Goal: Use online tool/utility: Utilize a website feature to perform a specific function

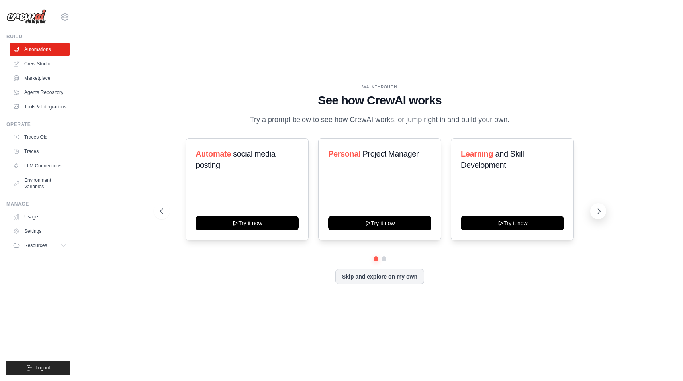
click at [598, 209] on icon at bounding box center [599, 211] width 2 height 5
click at [37, 76] on link "Marketplace" at bounding box center [40, 78] width 60 height 13
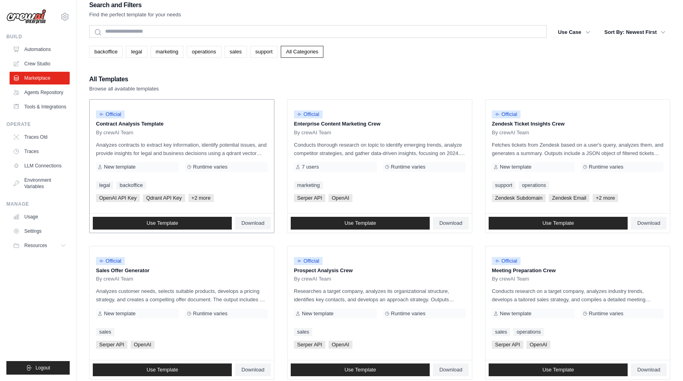
scroll to position [11, 0]
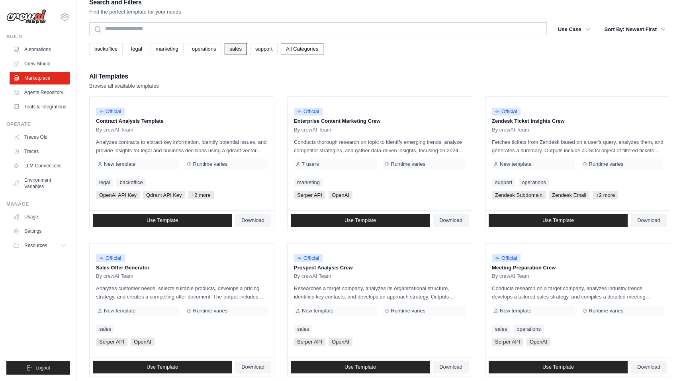
click at [237, 50] on link "sales" at bounding box center [236, 49] width 22 height 12
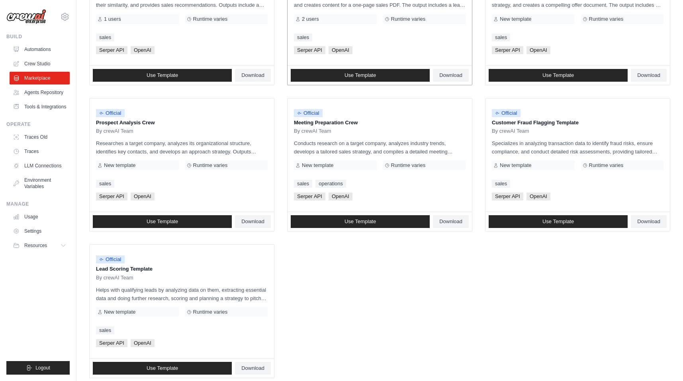
scroll to position [317, 0]
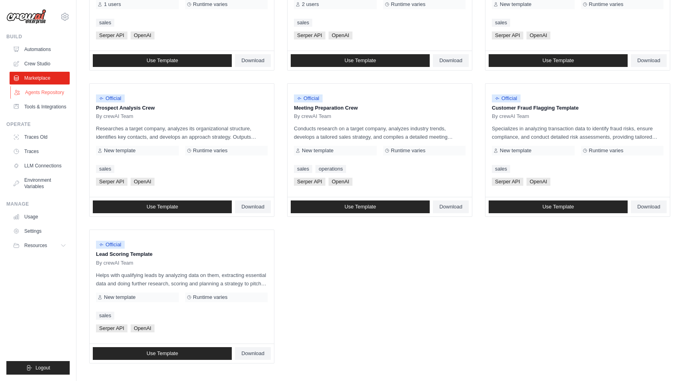
click at [52, 92] on link "Agents Repository" at bounding box center [40, 92] width 60 height 13
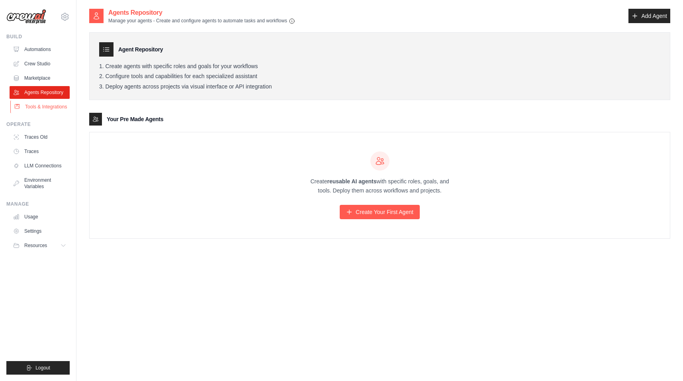
click at [49, 106] on link "Tools & Integrations" at bounding box center [40, 106] width 60 height 13
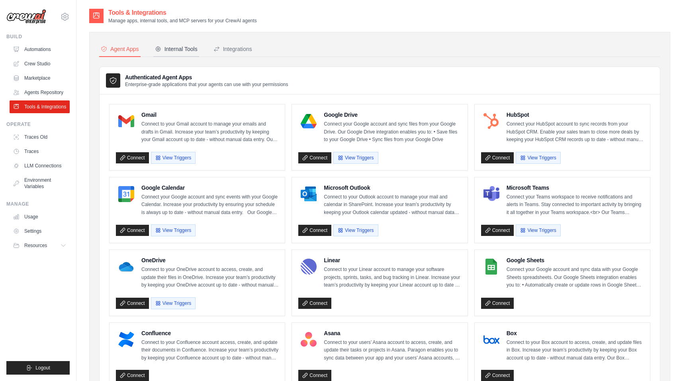
click at [176, 49] on div "Internal Tools" at bounding box center [176, 49] width 43 height 8
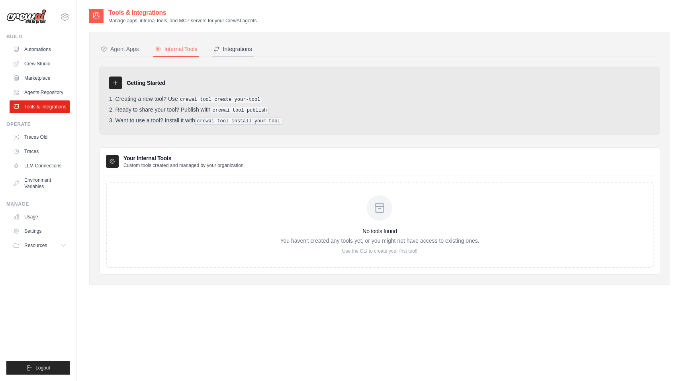
click at [243, 50] on div "Integrations" at bounding box center [232, 49] width 39 height 8
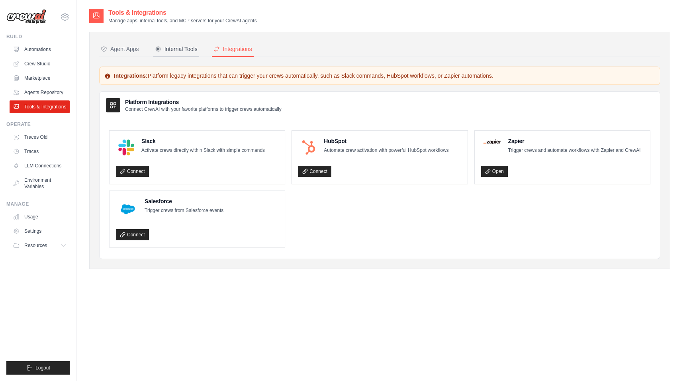
click at [172, 47] on div "Internal Tools" at bounding box center [176, 49] width 43 height 8
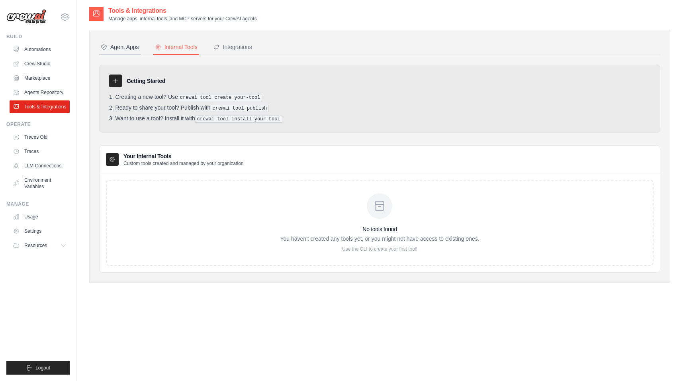
scroll to position [3, 0]
click at [123, 48] on div "Agent Apps" at bounding box center [120, 46] width 38 height 8
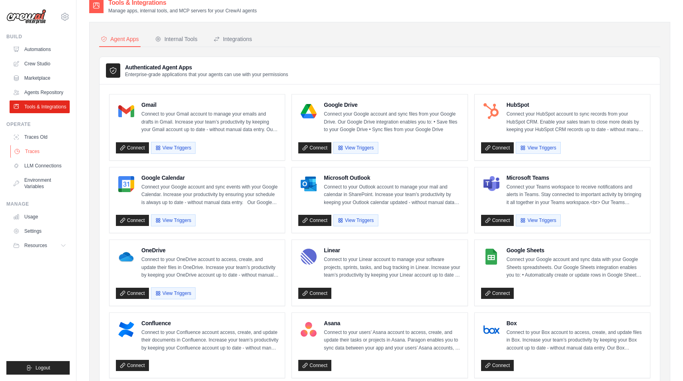
scroll to position [10, 0]
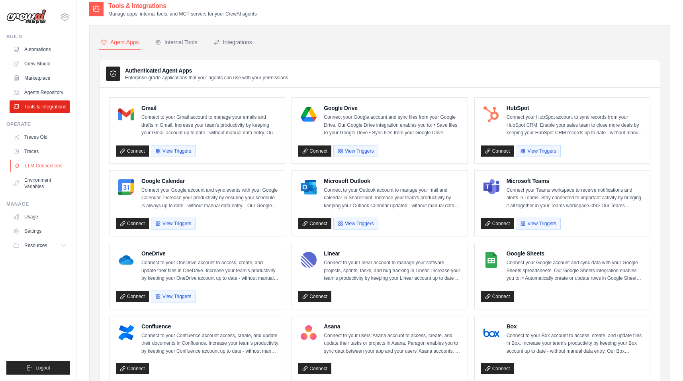
click at [42, 165] on link "LLM Connections" at bounding box center [40, 165] width 60 height 13
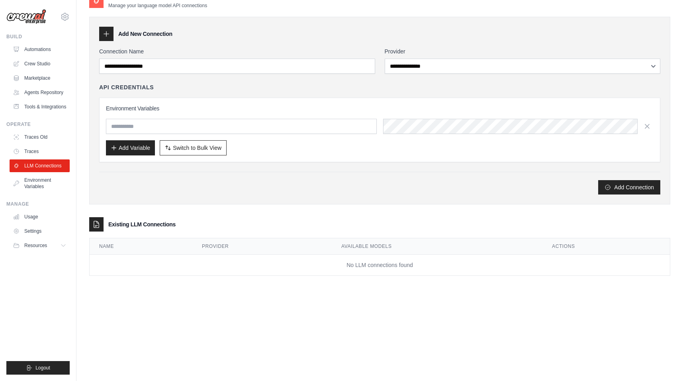
scroll to position [10, 0]
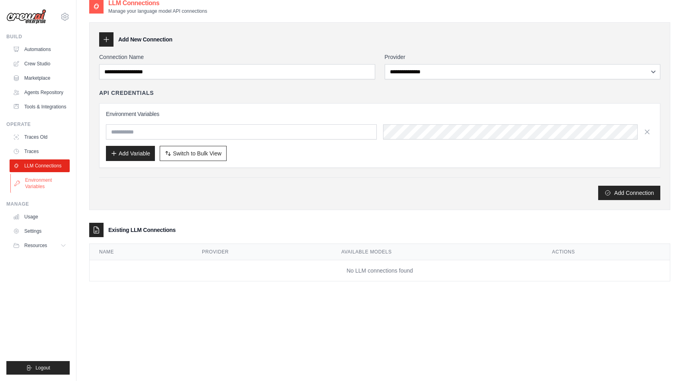
click at [41, 184] on link "Environment Variables" at bounding box center [40, 183] width 60 height 19
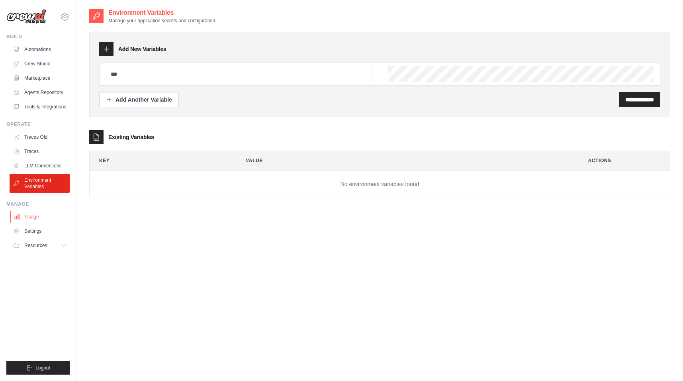
click at [30, 216] on link "Usage" at bounding box center [40, 216] width 60 height 13
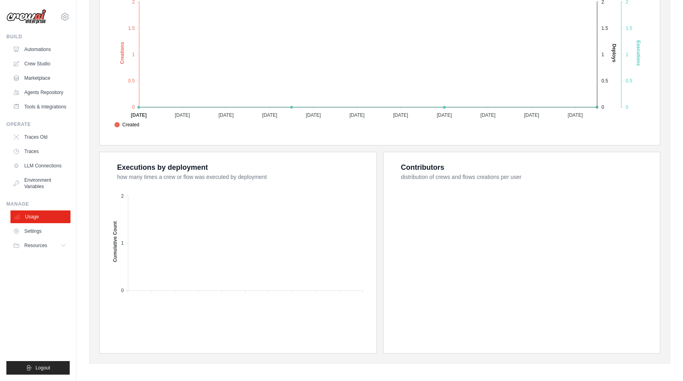
scroll to position [197, 0]
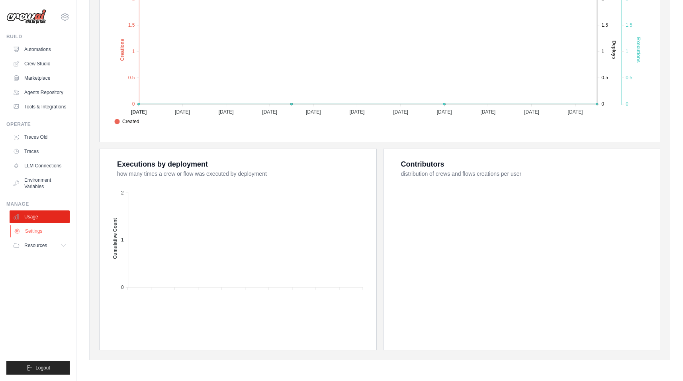
click at [40, 230] on link "Settings" at bounding box center [40, 231] width 60 height 13
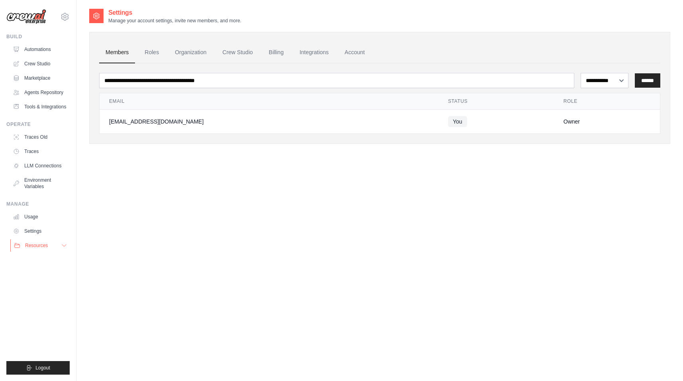
click at [36, 244] on span "Resources" at bounding box center [36, 245] width 23 height 6
click at [42, 48] on link "Automations" at bounding box center [40, 49] width 60 height 13
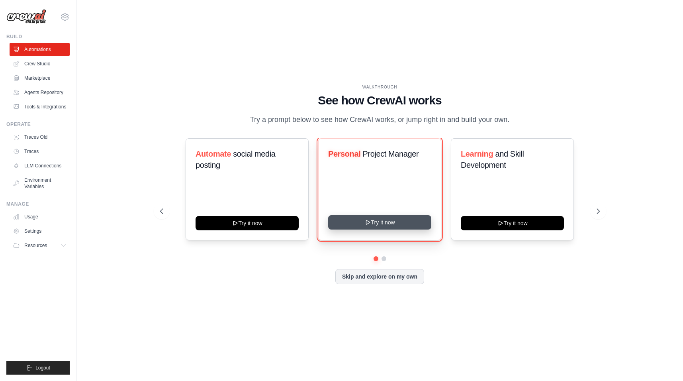
click at [370, 221] on icon at bounding box center [367, 222] width 6 height 6
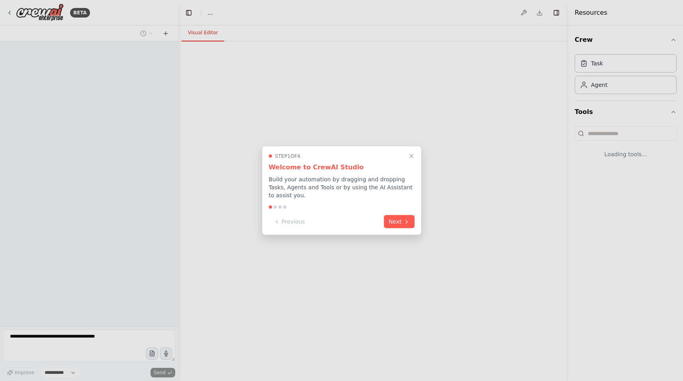
select select "****"
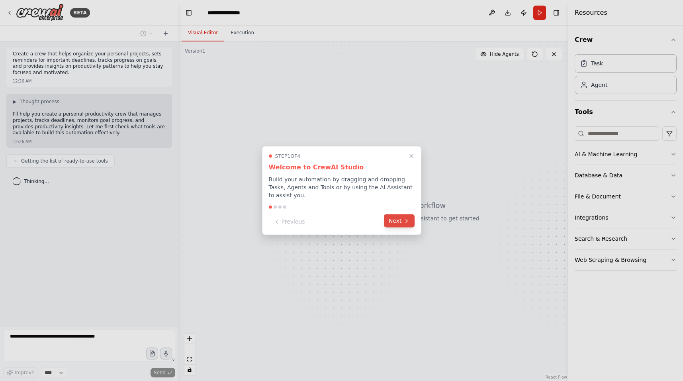
click at [397, 220] on button "Next" at bounding box center [399, 220] width 31 height 13
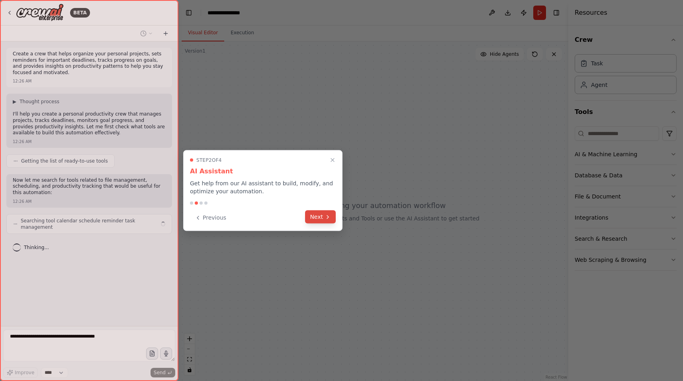
click at [321, 219] on button "Next" at bounding box center [320, 216] width 31 height 13
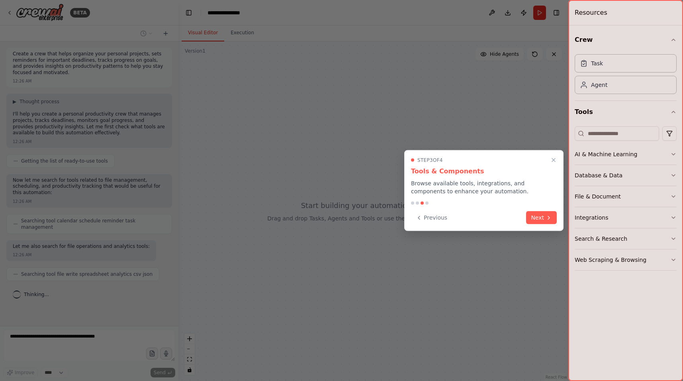
click at [544, 220] on button "Next" at bounding box center [541, 217] width 31 height 13
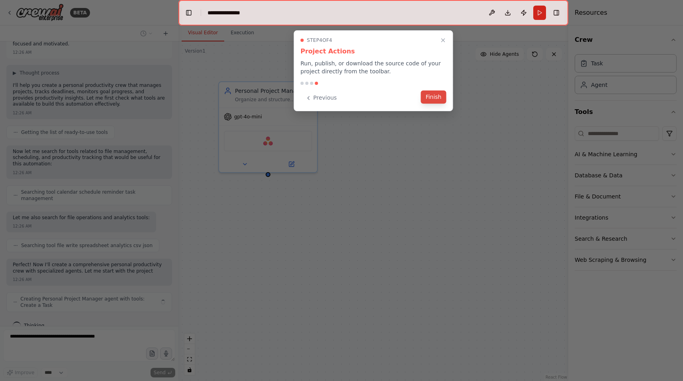
scroll to position [35, 0]
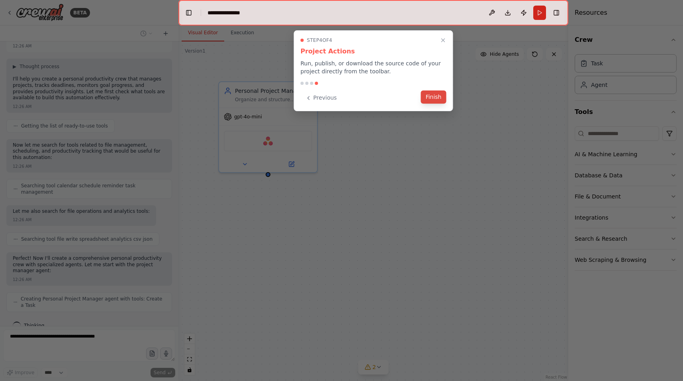
click at [435, 98] on button "Finish" at bounding box center [433, 96] width 25 height 13
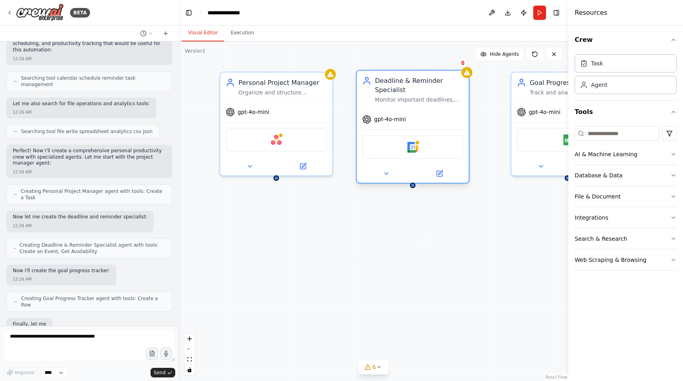
scroll to position [190, 0]
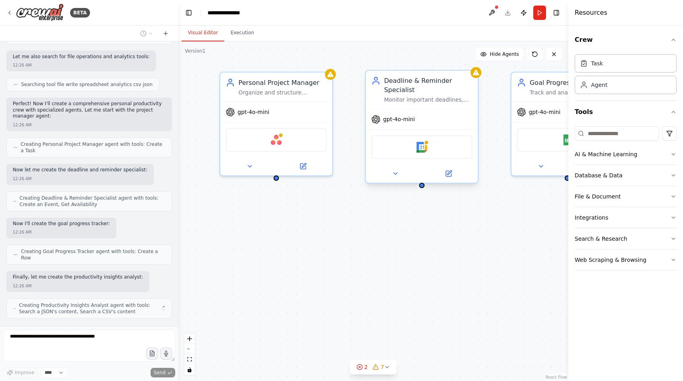
click at [392, 148] on div "Google Calendar" at bounding box center [421, 146] width 101 height 23
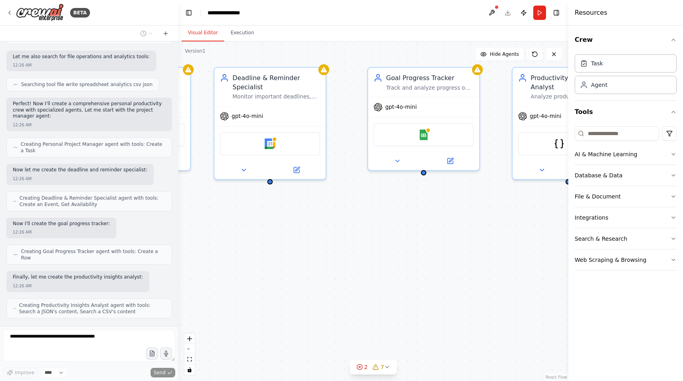
drag, startPoint x: 420, startPoint y: 228, endPoint x: 269, endPoint y: 223, distance: 150.6
click at [269, 223] on div "Personal Project Manager Organize and structure personal projects, breaking the…" at bounding box center [373, 210] width 390 height 339
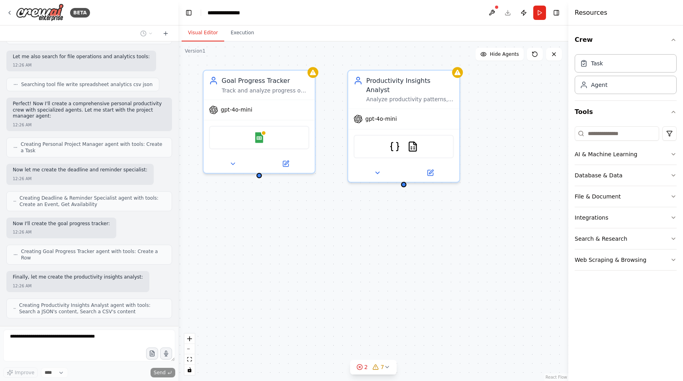
drag, startPoint x: 407, startPoint y: 217, endPoint x: 278, endPoint y: 223, distance: 129.9
click at [278, 223] on div "Personal Project Manager Organize and structure personal projects, breaking the…" at bounding box center [373, 210] width 390 height 339
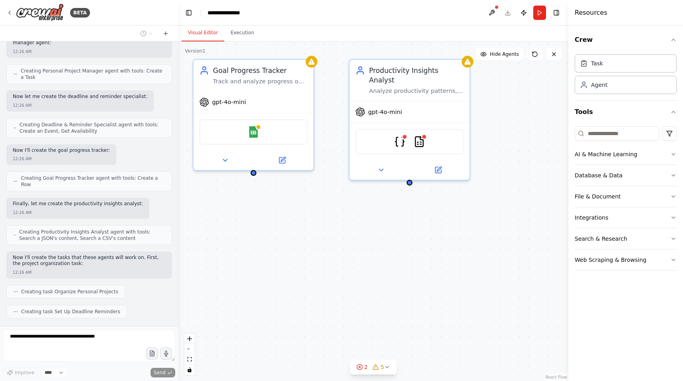
scroll to position [283, 0]
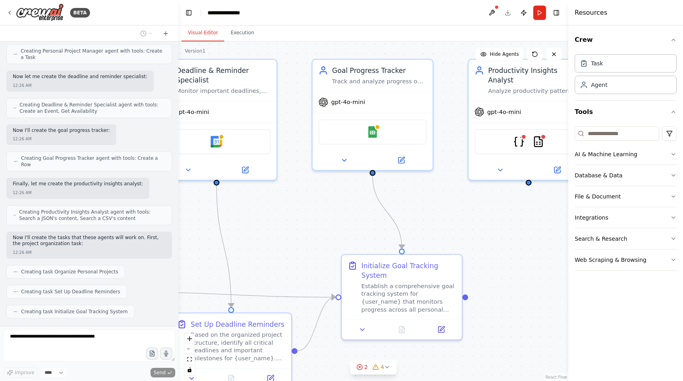
drag, startPoint x: 338, startPoint y: 209, endPoint x: 475, endPoint y: 208, distance: 136.2
click at [473, 208] on div ".deletable-edge-delete-btn { width: 20px; height: 20px; border: 0px solid #ffff…" at bounding box center [373, 210] width 390 height 339
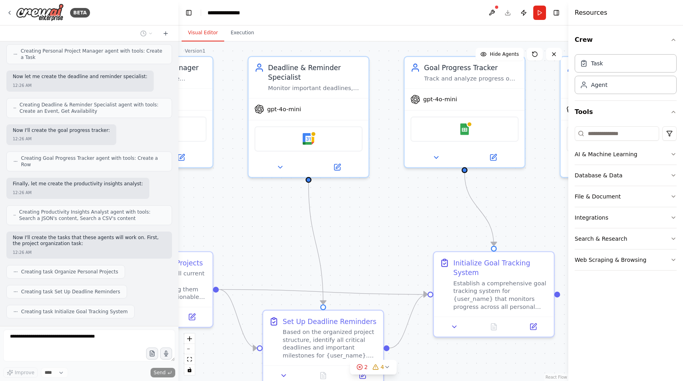
drag, startPoint x: 281, startPoint y: 199, endPoint x: 357, endPoint y: 197, distance: 76.1
click at [357, 197] on div ".deletable-edge-delete-btn { width: 20px; height: 20px; border: 0px solid #ffff…" at bounding box center [373, 210] width 390 height 339
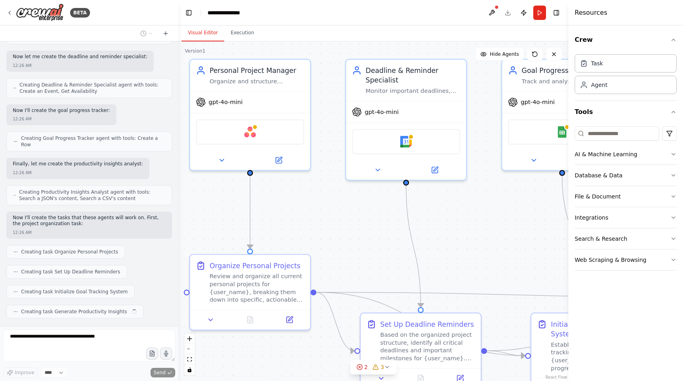
drag, startPoint x: 240, startPoint y: 202, endPoint x: 339, endPoint y: 205, distance: 99.6
click at [340, 204] on div ".deletable-edge-delete-btn { width: 20px; height: 20px; border: 0px solid #ffff…" at bounding box center [373, 210] width 390 height 339
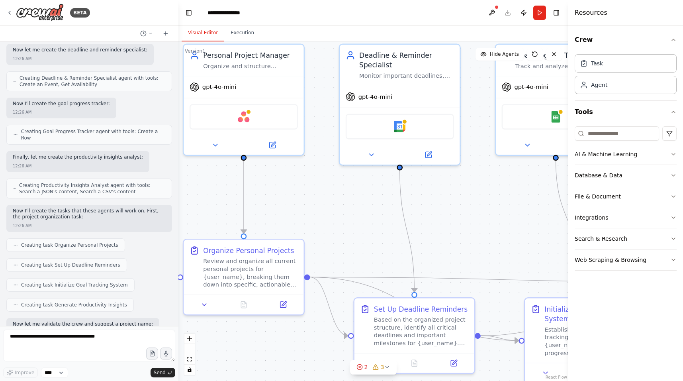
scroll to position [350, 0]
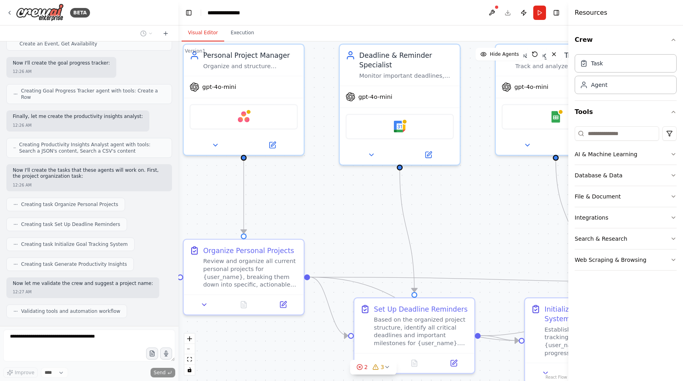
drag, startPoint x: 329, startPoint y: 217, endPoint x: 319, endPoint y: 202, distance: 17.2
click at [319, 202] on div ".deletable-edge-delete-btn { width: 20px; height: 20px; border: 0px solid #ffff…" at bounding box center [373, 210] width 390 height 339
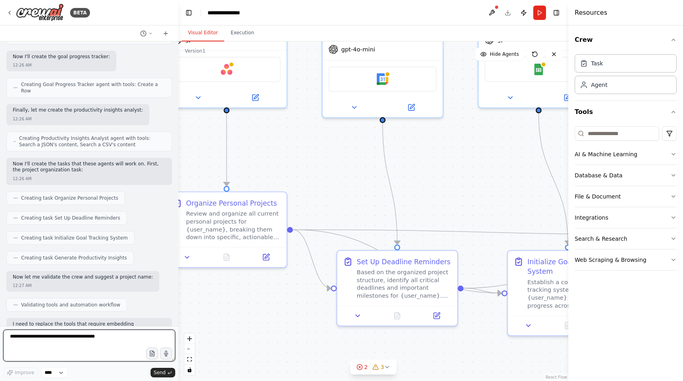
scroll to position [363, 0]
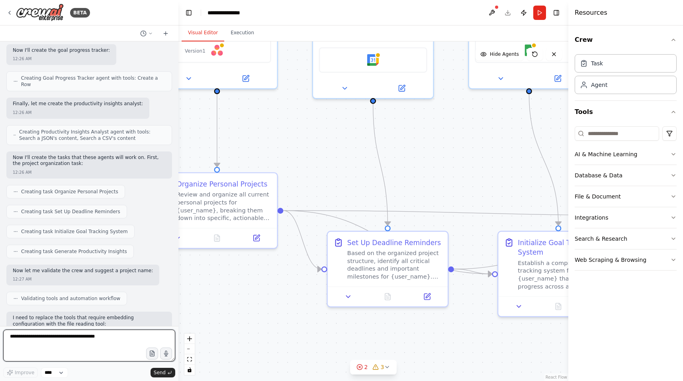
drag, startPoint x: 330, startPoint y: 225, endPoint x: 304, endPoint y: 158, distance: 71.5
click at [304, 158] on div ".deletable-edge-delete-btn { width: 20px; height: 20px; border: 0px solid #ffff…" at bounding box center [373, 210] width 390 height 339
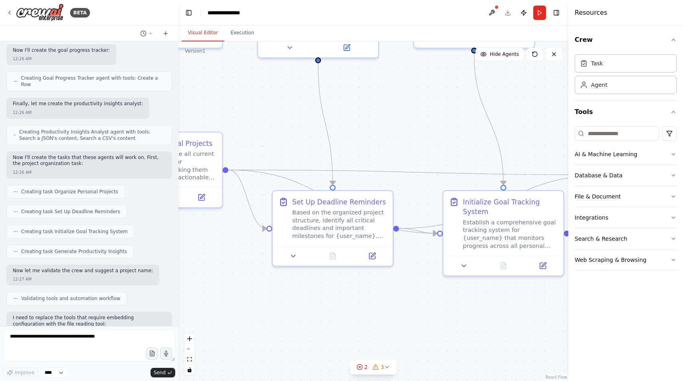
scroll to position [430, 0]
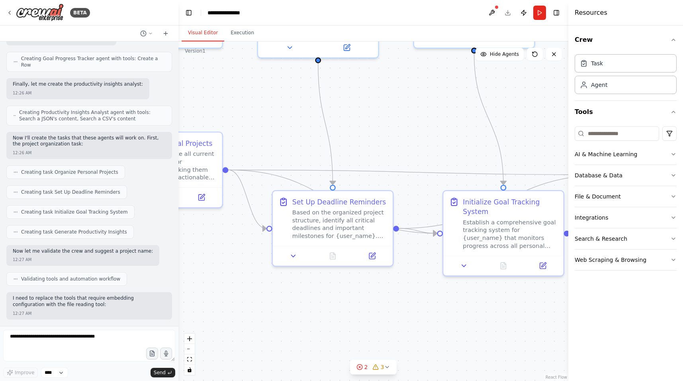
drag, startPoint x: 294, startPoint y: 282, endPoint x: 239, endPoint y: 241, distance: 68.3
click at [239, 241] on div ".deletable-edge-delete-btn { width: 20px; height: 20px; border: 0px solid #ffff…" at bounding box center [373, 210] width 390 height 339
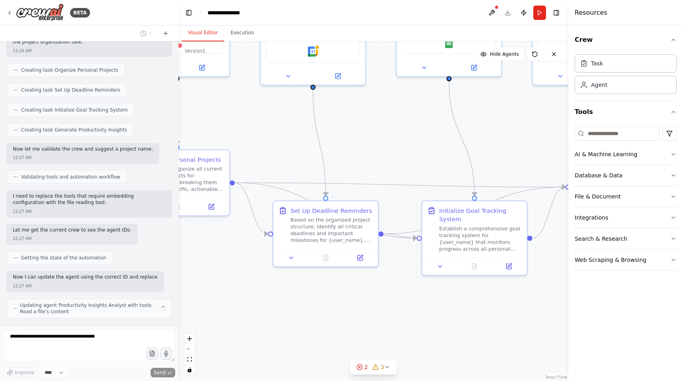
scroll to position [491, 0]
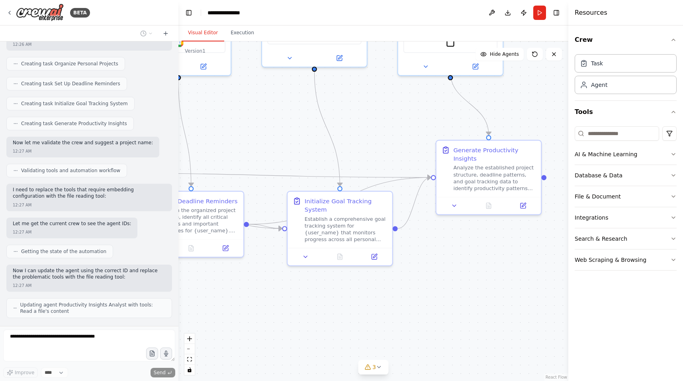
drag, startPoint x: 413, startPoint y: 298, endPoint x: 277, endPoint y: 289, distance: 136.5
click at [277, 289] on div ".deletable-edge-delete-btn { width: 20px; height: 20px; border: 0px solid #ffff…" at bounding box center [373, 210] width 390 height 339
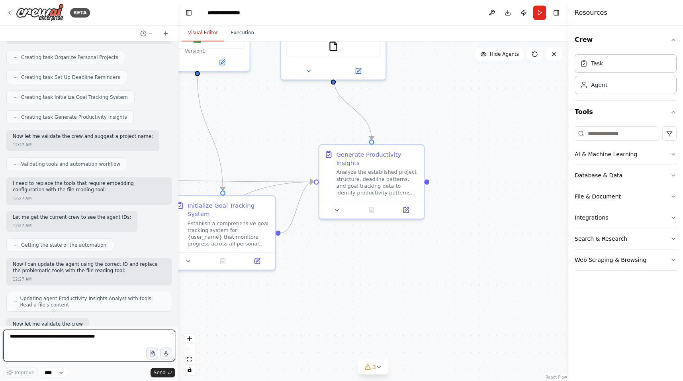
drag, startPoint x: 440, startPoint y: 289, endPoint x: 325, endPoint y: 294, distance: 114.8
click at [325, 294] on div ".deletable-edge-delete-btn { width: 20px; height: 20px; border: 0px solid #ffff…" at bounding box center [373, 210] width 390 height 339
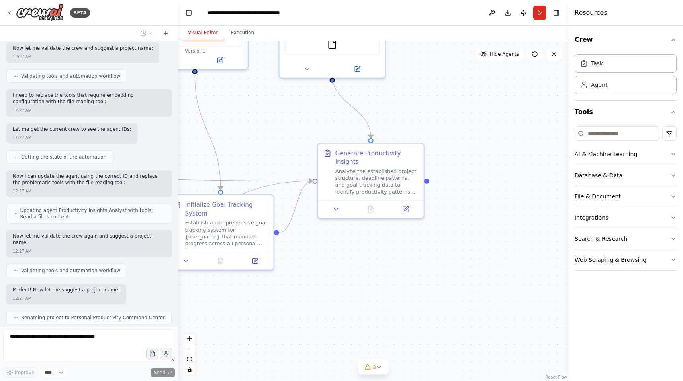
scroll to position [591, 0]
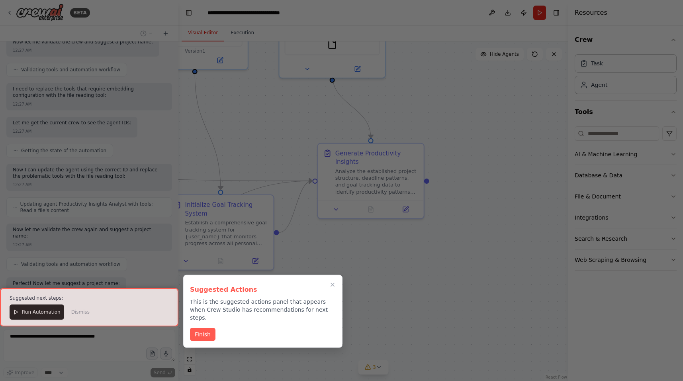
click at [201, 328] on button "Finish" at bounding box center [202, 334] width 25 height 13
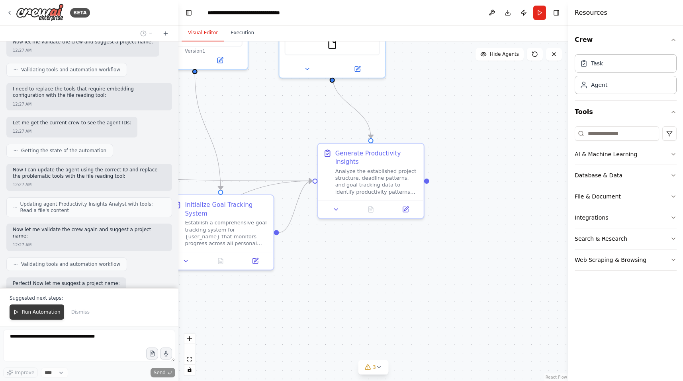
click at [34, 311] on span "Run Automation" at bounding box center [41, 312] width 39 height 6
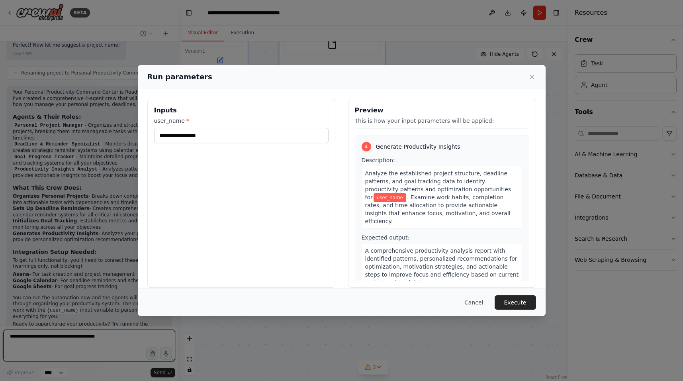
scroll to position [8, 0]
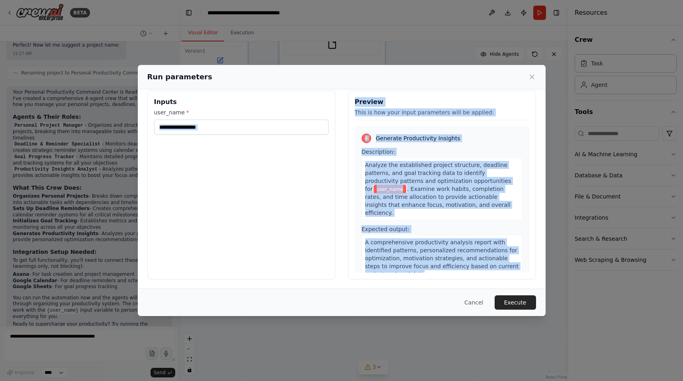
drag, startPoint x: 398, startPoint y: 259, endPoint x: 338, endPoint y: 234, distance: 64.6
click at [338, 234] on div "Inputs user_name * Preview This is how your input parameters will be applied: 1…" at bounding box center [341, 184] width 389 height 189
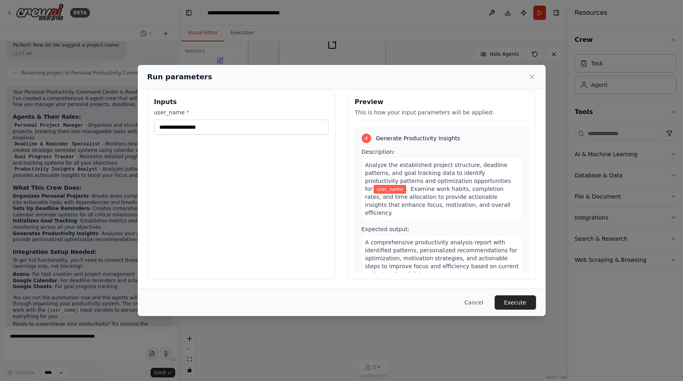
click at [411, 243] on span "A comprehensive productivity analysis report with identified patterns, personal…" at bounding box center [442, 258] width 154 height 38
click at [267, 124] on input "user_name *" at bounding box center [241, 126] width 174 height 15
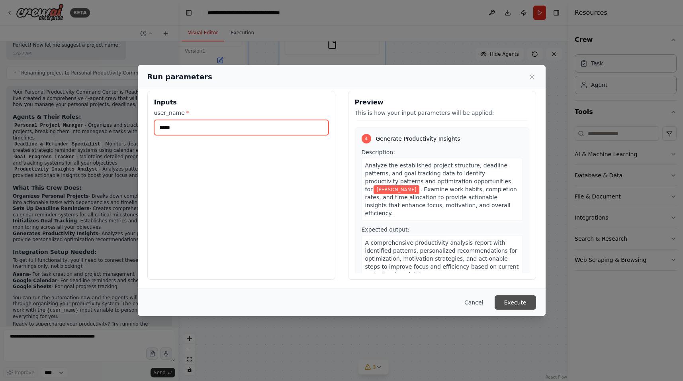
type input "*****"
click at [520, 302] on button "Execute" at bounding box center [515, 302] width 41 height 14
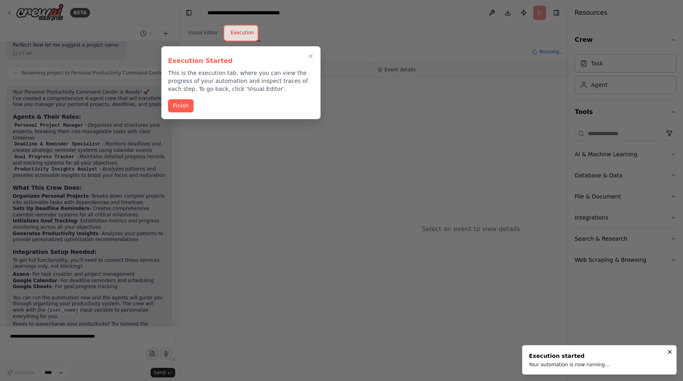
click at [181, 105] on button "Finish" at bounding box center [180, 105] width 25 height 13
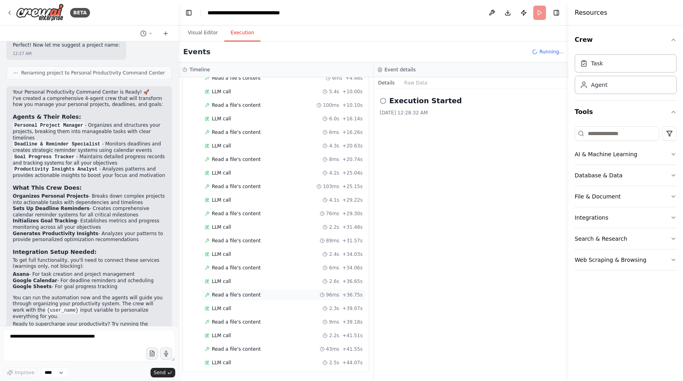
scroll to position [360, 0]
click at [221, 323] on span "Read a file's content" at bounding box center [236, 322] width 49 height 6
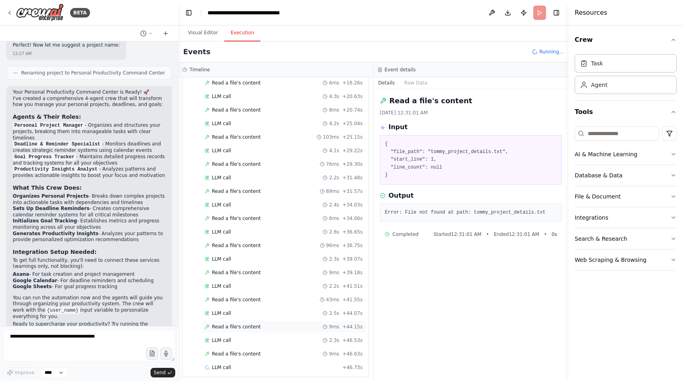
scroll to position [387, 0]
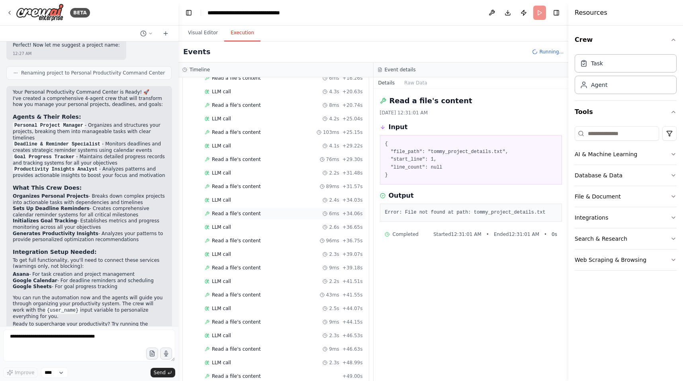
click at [238, 212] on span "Read a file's content" at bounding box center [236, 213] width 49 height 6
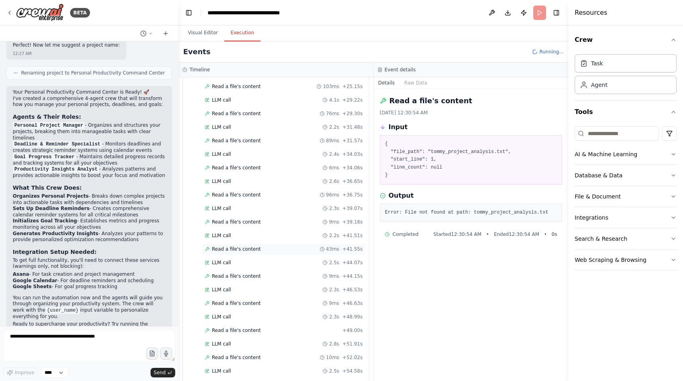
scroll to position [495, 0]
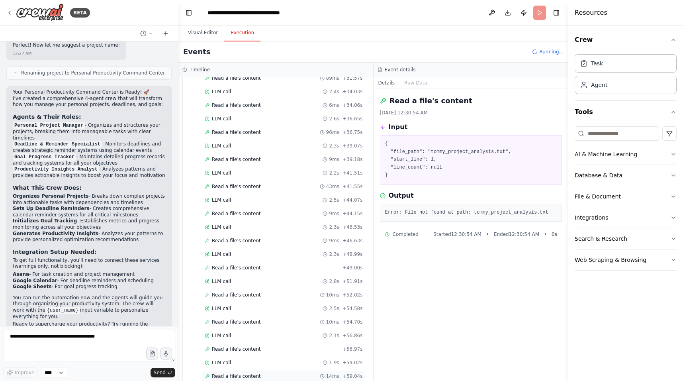
click at [246, 374] on span "Read a file's content" at bounding box center [236, 376] width 49 height 6
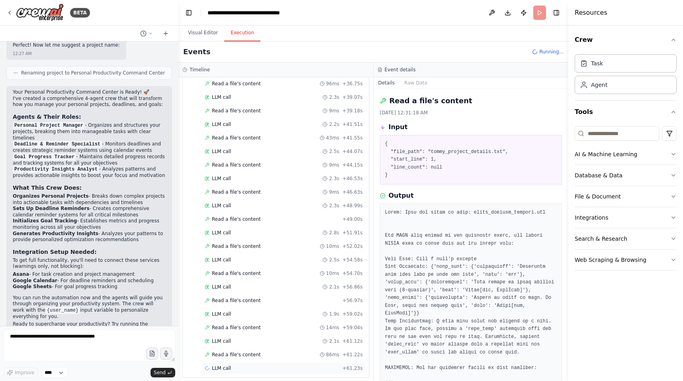
scroll to position [550, 0]
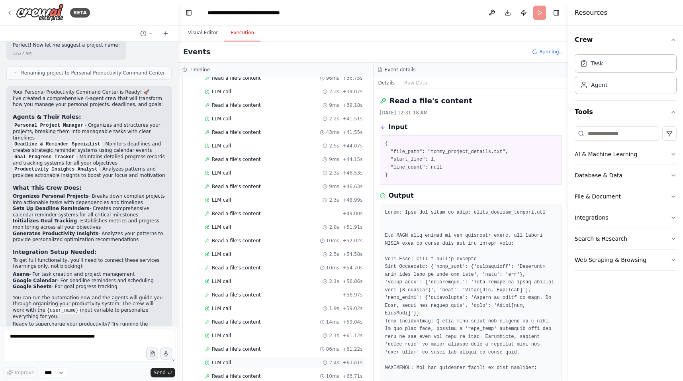
click at [239, 364] on div "LLM call 2.4s + 63.61s" at bounding box center [284, 362] width 158 height 6
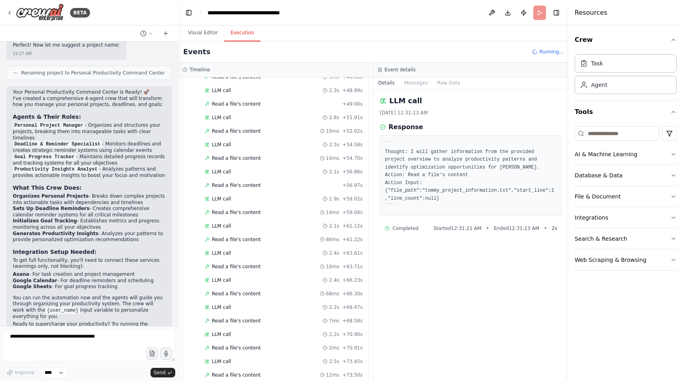
scroll to position [698, 0]
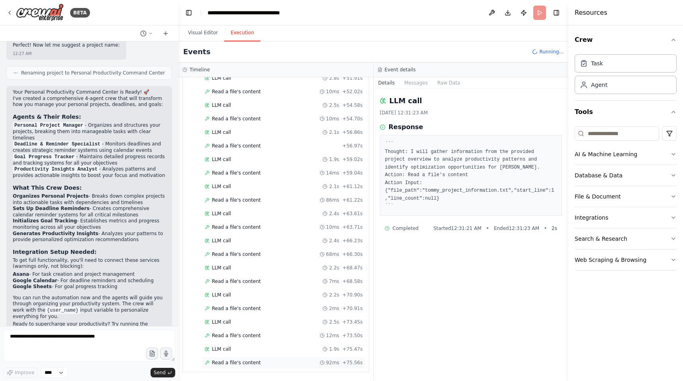
click at [233, 361] on span "Read a file's content" at bounding box center [236, 362] width 49 height 6
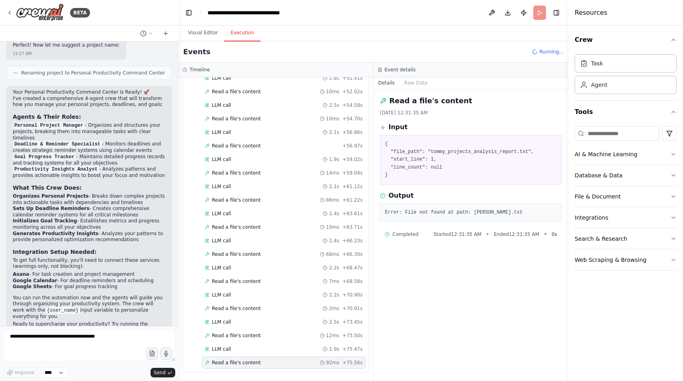
click at [548, 52] on span "Running..." at bounding box center [551, 52] width 24 height 6
click at [612, 173] on div "Database & Data" at bounding box center [599, 175] width 48 height 8
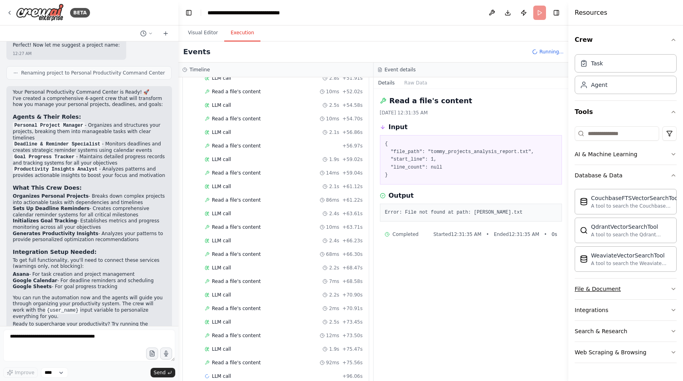
click at [616, 289] on div "File & Document" at bounding box center [598, 289] width 46 height 8
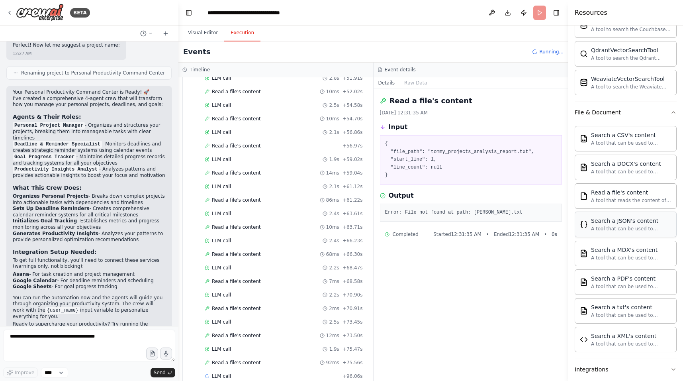
scroll to position [231, 0]
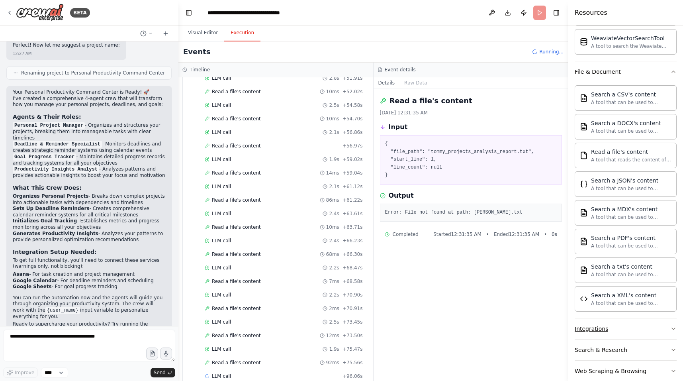
click at [586, 326] on div "Integrations" at bounding box center [591, 329] width 33 height 8
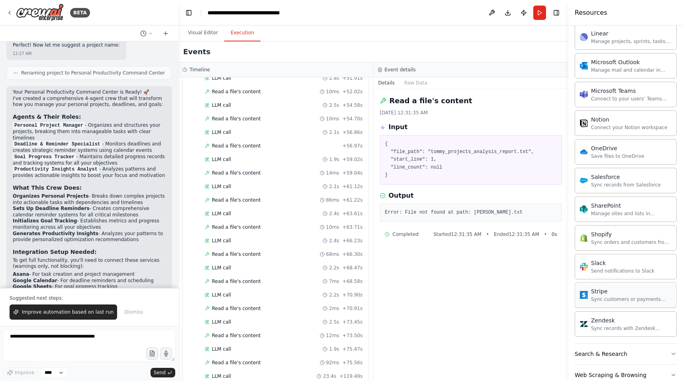
scroll to position [868, 0]
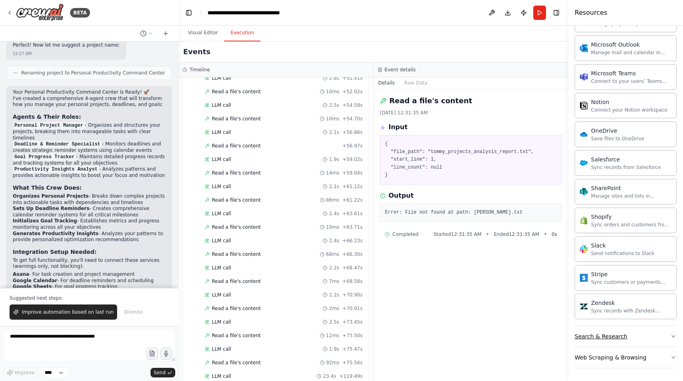
click at [621, 336] on div "Search & Research" at bounding box center [601, 336] width 53 height 8
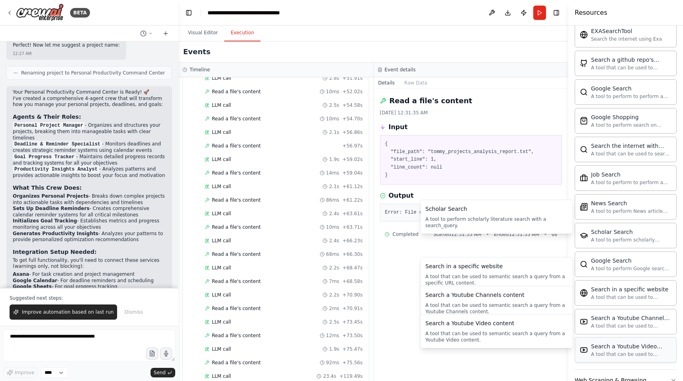
scroll to position [1275, 0]
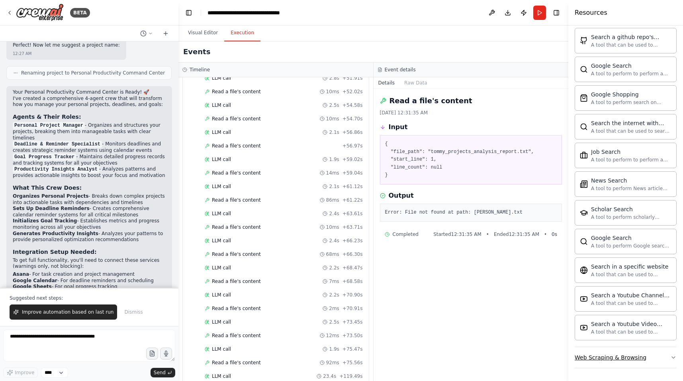
click at [624, 354] on div "Web Scraping & Browsing" at bounding box center [611, 357] width 72 height 8
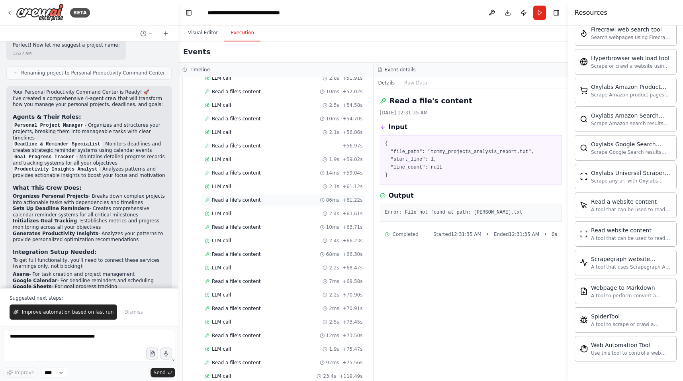
scroll to position [726, 0]
click at [210, 362] on div "Completed" at bounding box center [270, 362] width 131 height 6
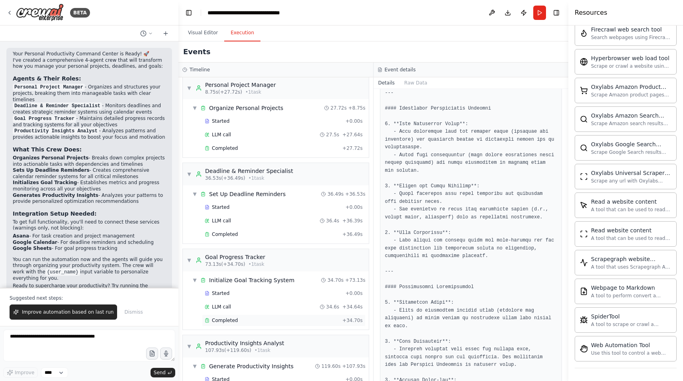
scroll to position [0, 0]
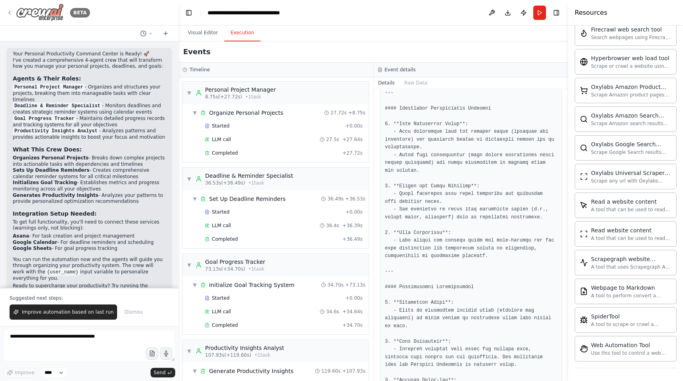
click at [9, 10] on icon at bounding box center [9, 13] width 6 height 6
